Goal: Information Seeking & Learning: Find specific fact

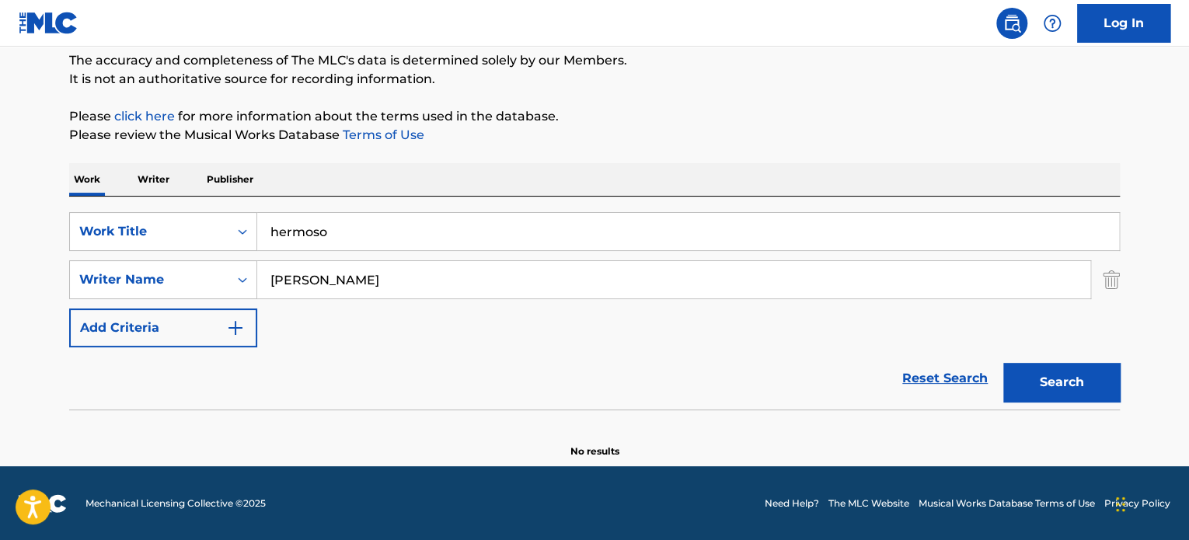
click at [317, 220] on input "hermoso" at bounding box center [688, 231] width 862 height 37
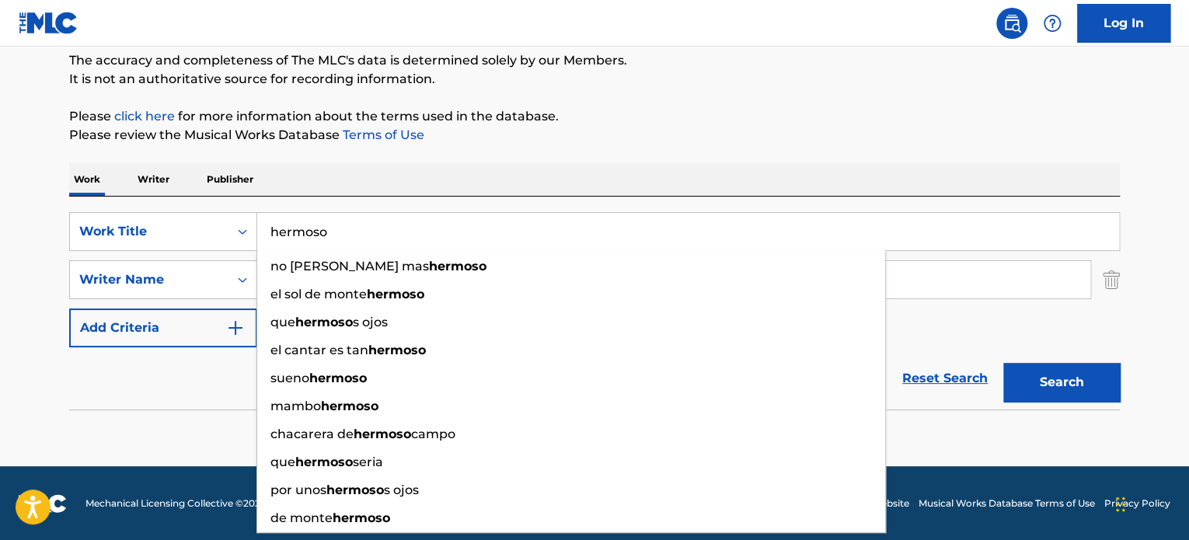
paste input "Hay Que Pegarle A La Mujer"
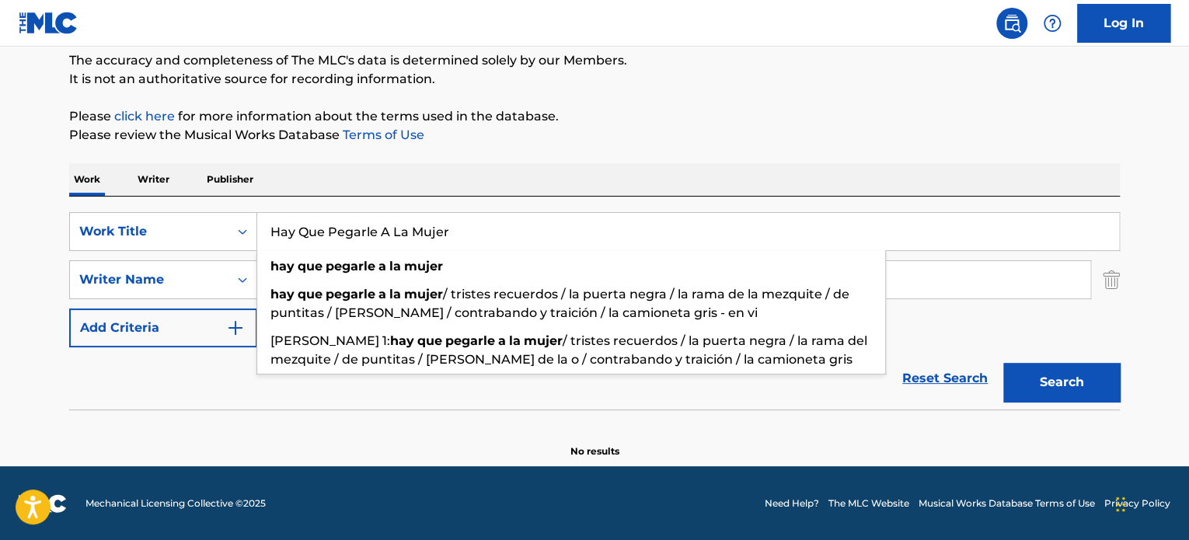
type input "Hay Que Pegarle A La Mujer"
click at [690, 147] on div "The MLC Public Work Search The accuracy and completeness of The MLC's data is d…" at bounding box center [595, 205] width 1088 height 507
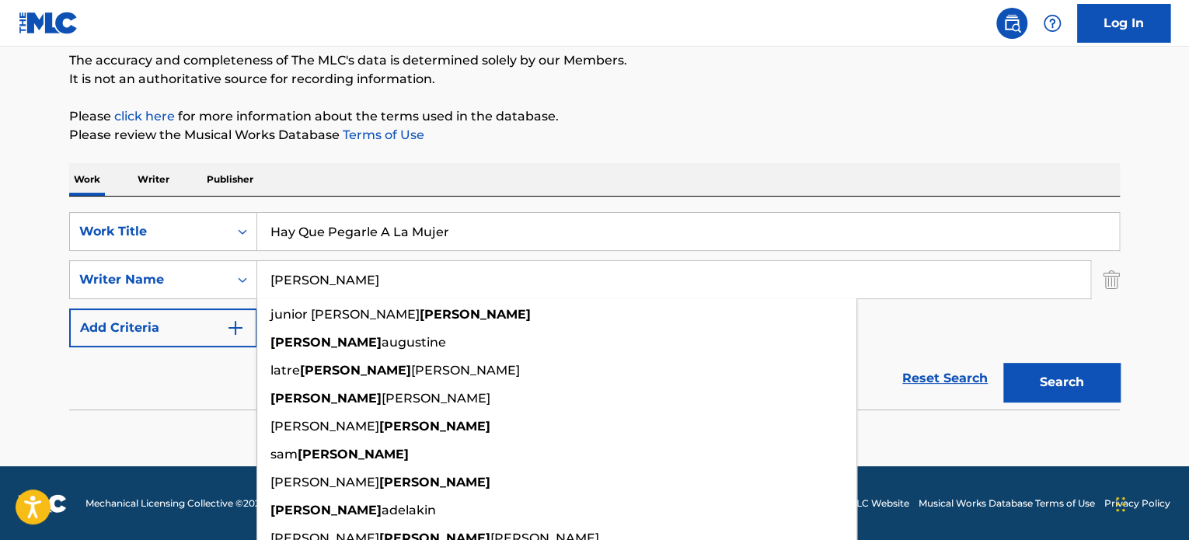
drag, startPoint x: 502, startPoint y: 268, endPoint x: 148, endPoint y: 316, distance: 357.0
click at [148, 316] on div "SearchWithCriteriaadf7ce1f-d4ad-4f45-9bd7-31a21a474a93 Work Title Hay Que Pegar…" at bounding box center [594, 279] width 1051 height 135
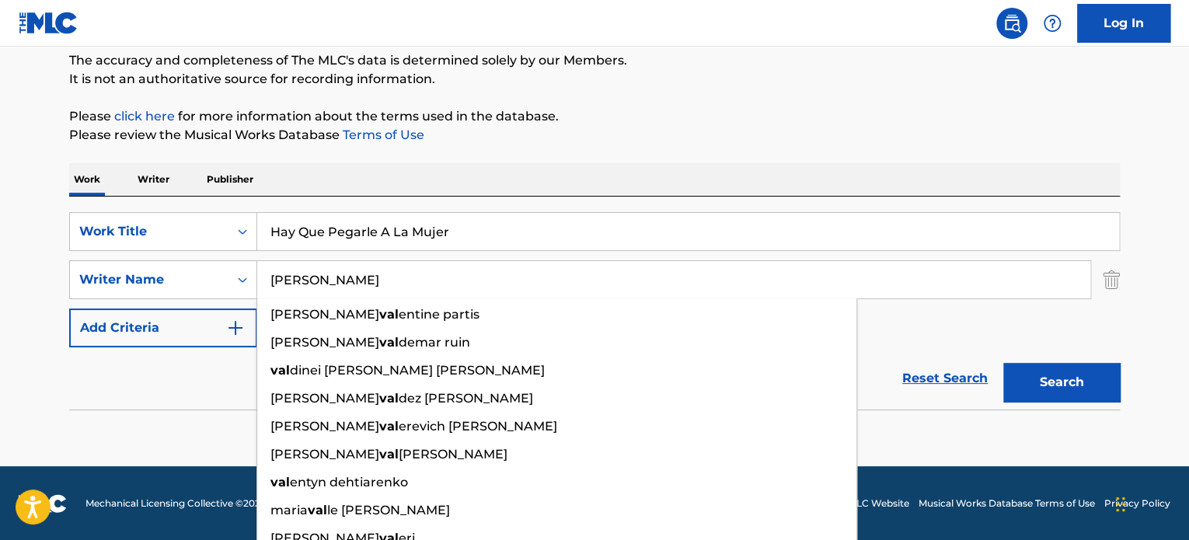
type input "[PERSON_NAME]"
click at [1004, 363] on button "Search" at bounding box center [1062, 382] width 117 height 39
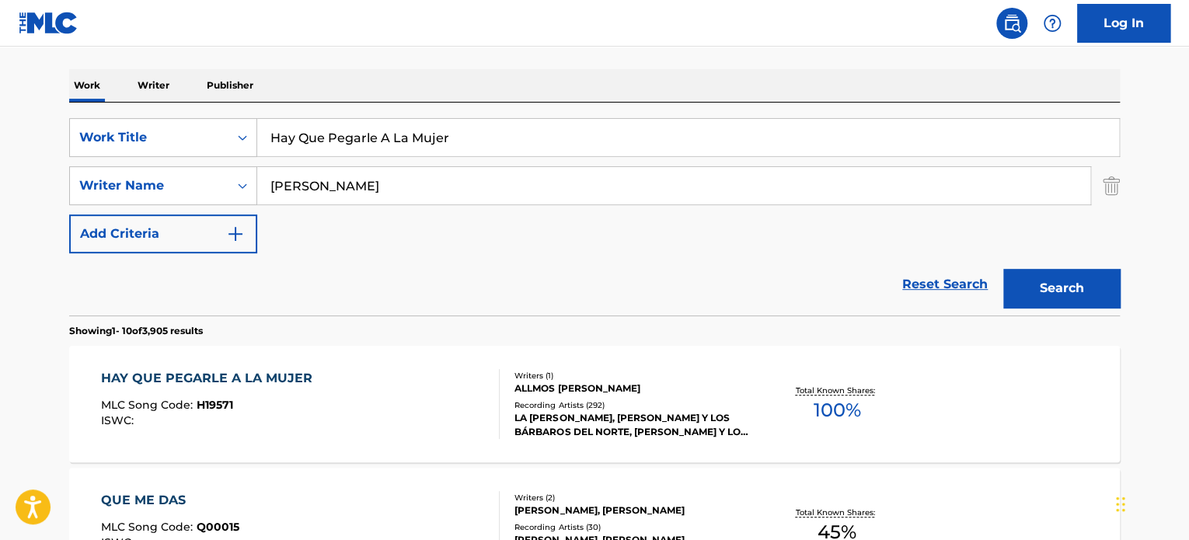
scroll to position [367, 0]
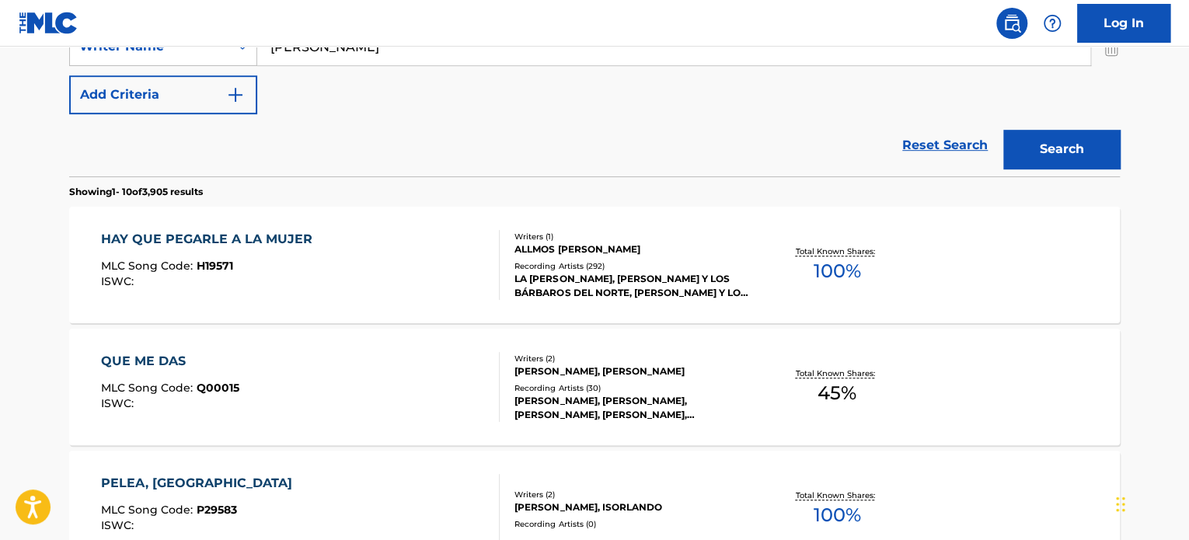
click at [271, 269] on div "MLC Song Code : H19571" at bounding box center [210, 268] width 219 height 16
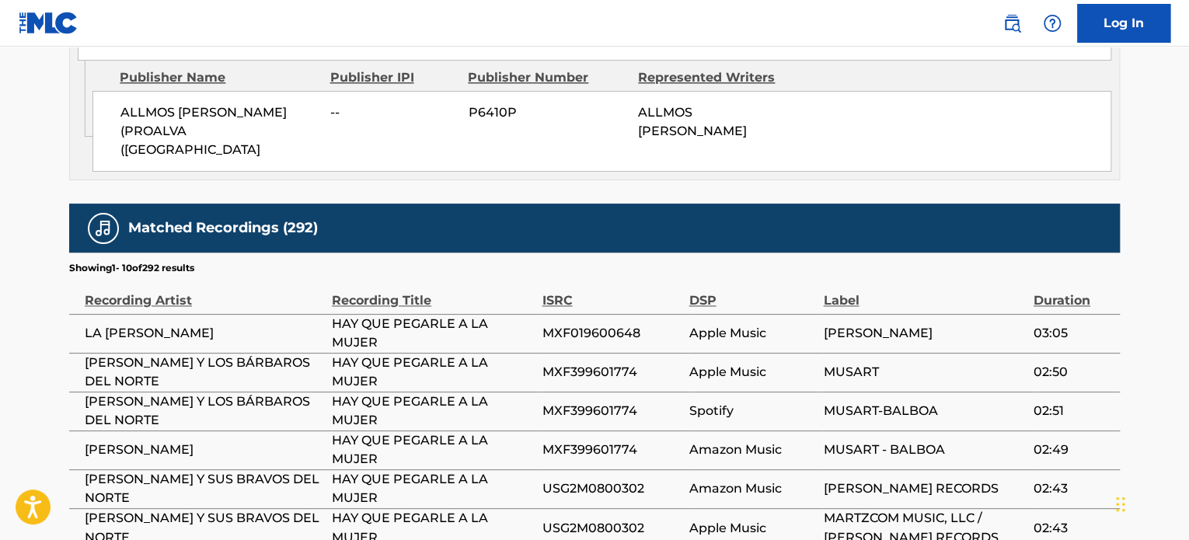
scroll to position [1011, 0]
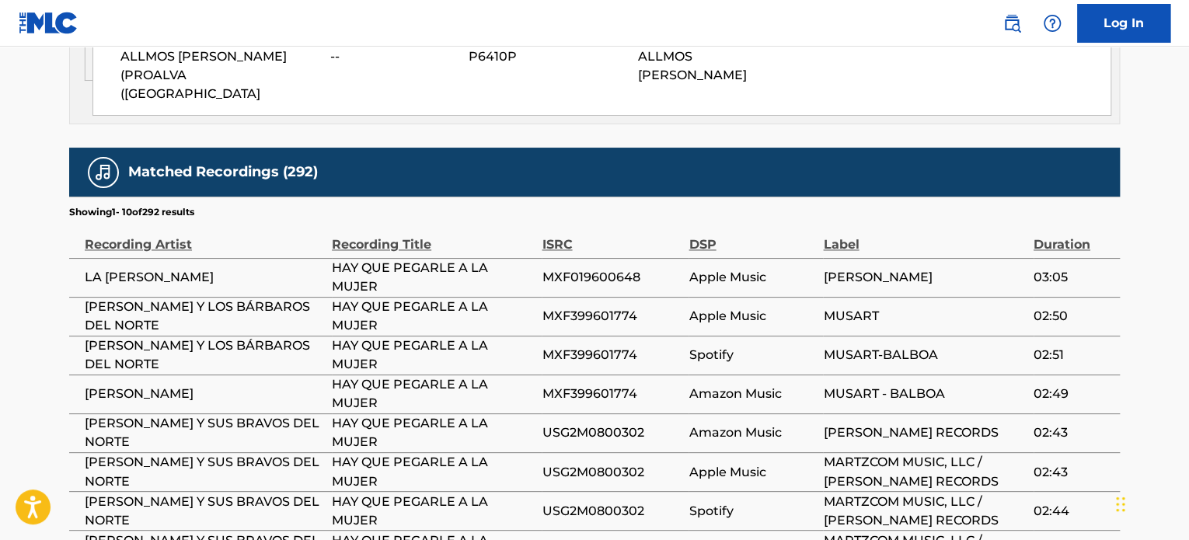
click at [564, 424] on span "USG2M0800302" at bounding box center [611, 433] width 139 height 19
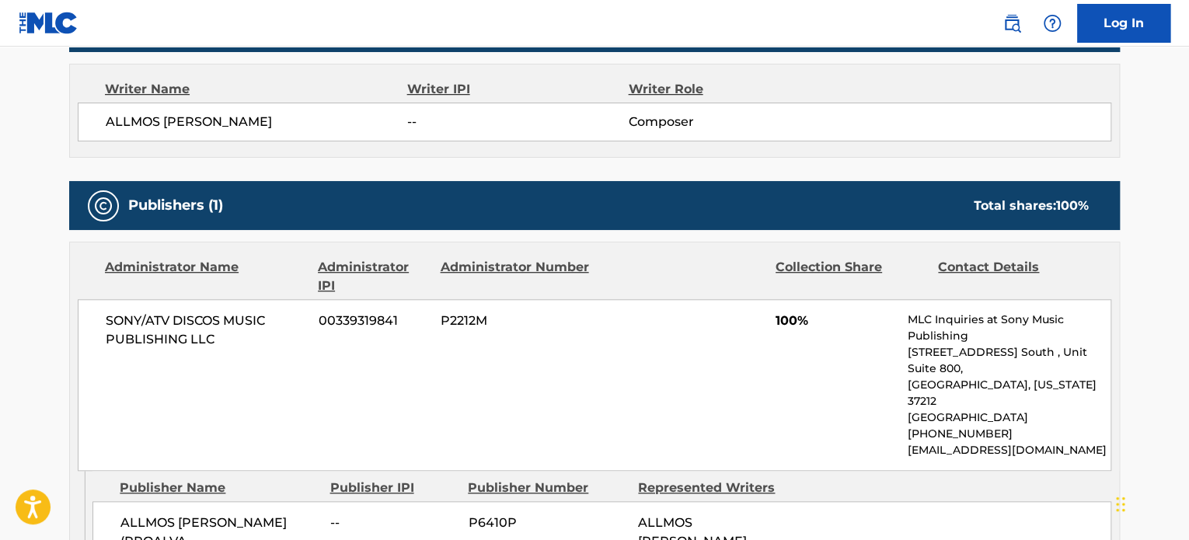
scroll to position [155, 0]
